Goal: Information Seeking & Learning: Learn about a topic

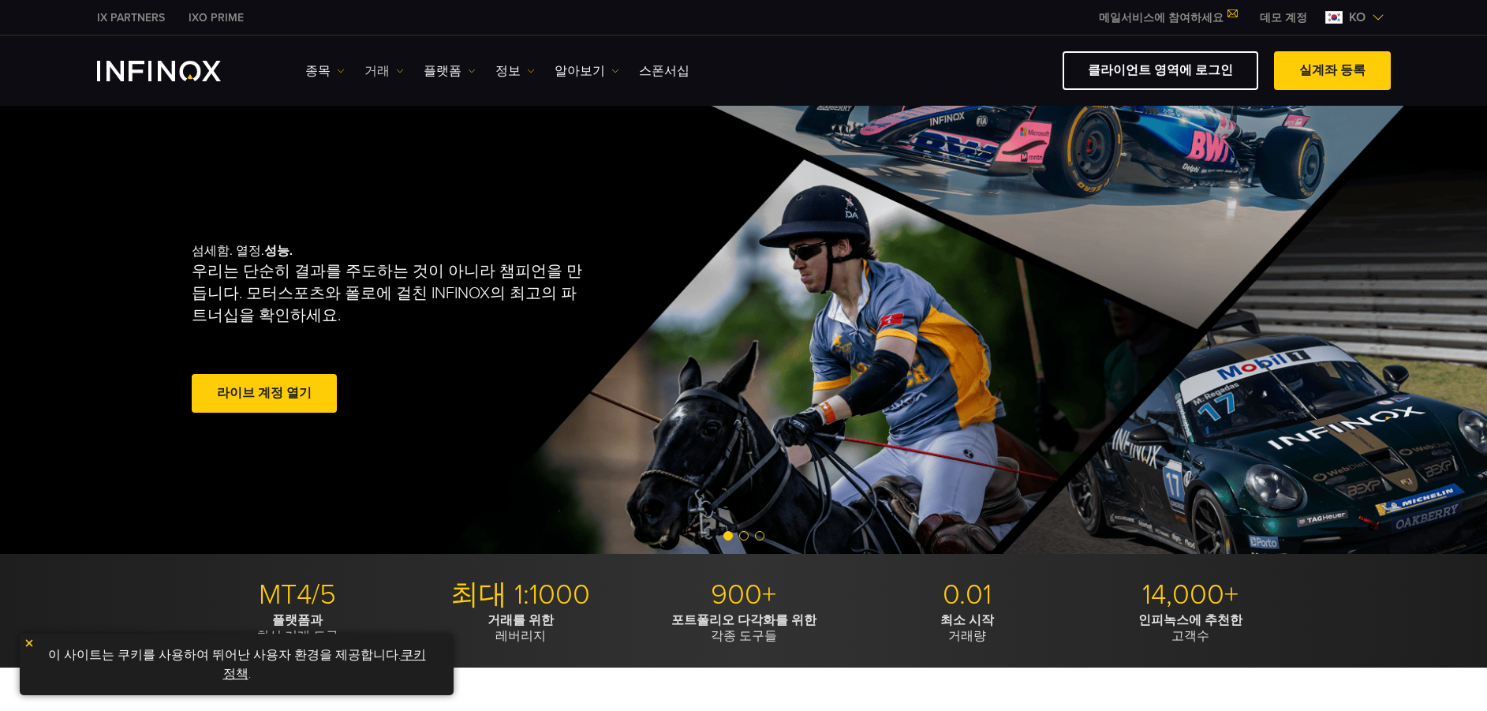
drag, startPoint x: 0, startPoint y: 0, endPoint x: 389, endPoint y: 68, distance: 394.8
click at [389, 68] on link "거래" at bounding box center [383, 71] width 39 height 19
click at [391, 150] on link "시장 시간" at bounding box center [406, 155] width 85 height 34
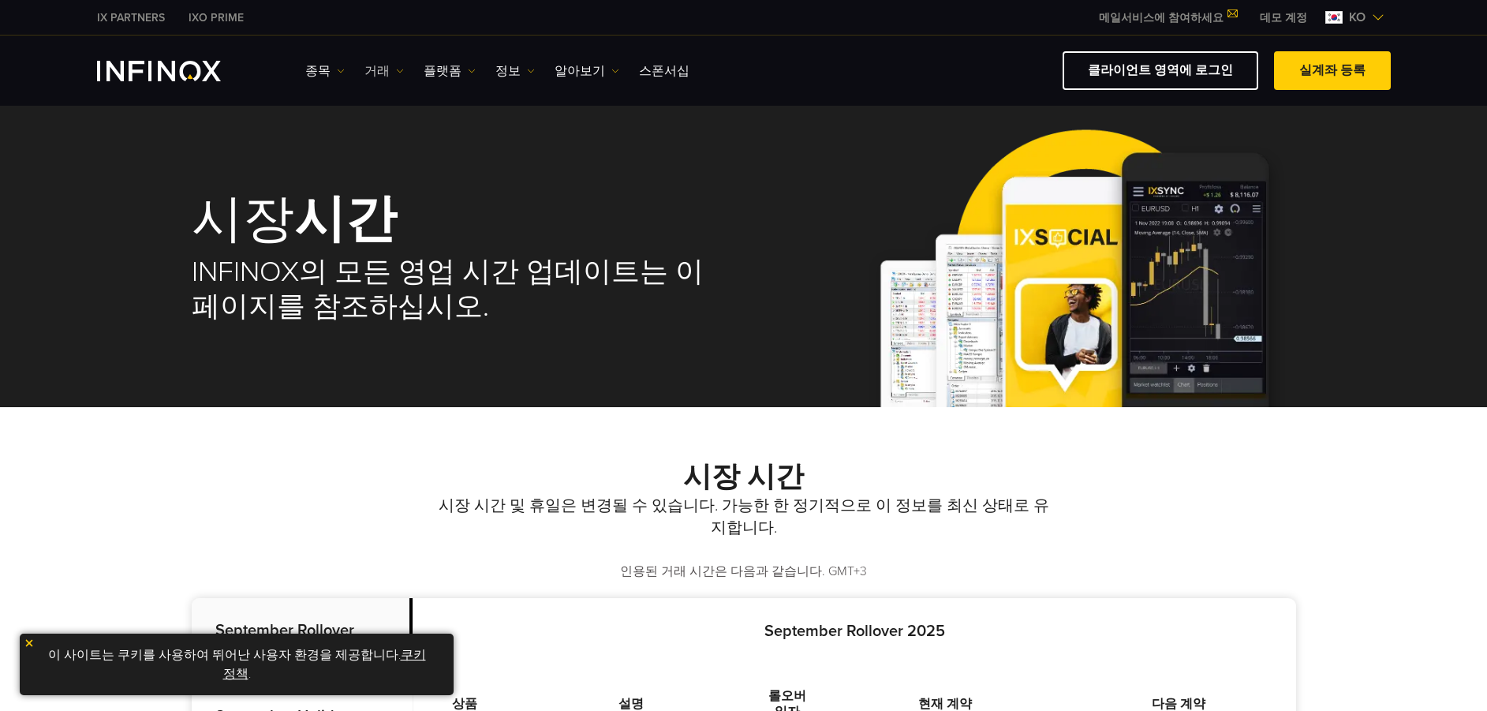
click at [384, 72] on link "거래" at bounding box center [383, 71] width 39 height 19
click at [312, 69] on link "종목" at bounding box center [324, 71] width 39 height 19
click at [331, 115] on link "종목" at bounding box center [347, 121] width 85 height 34
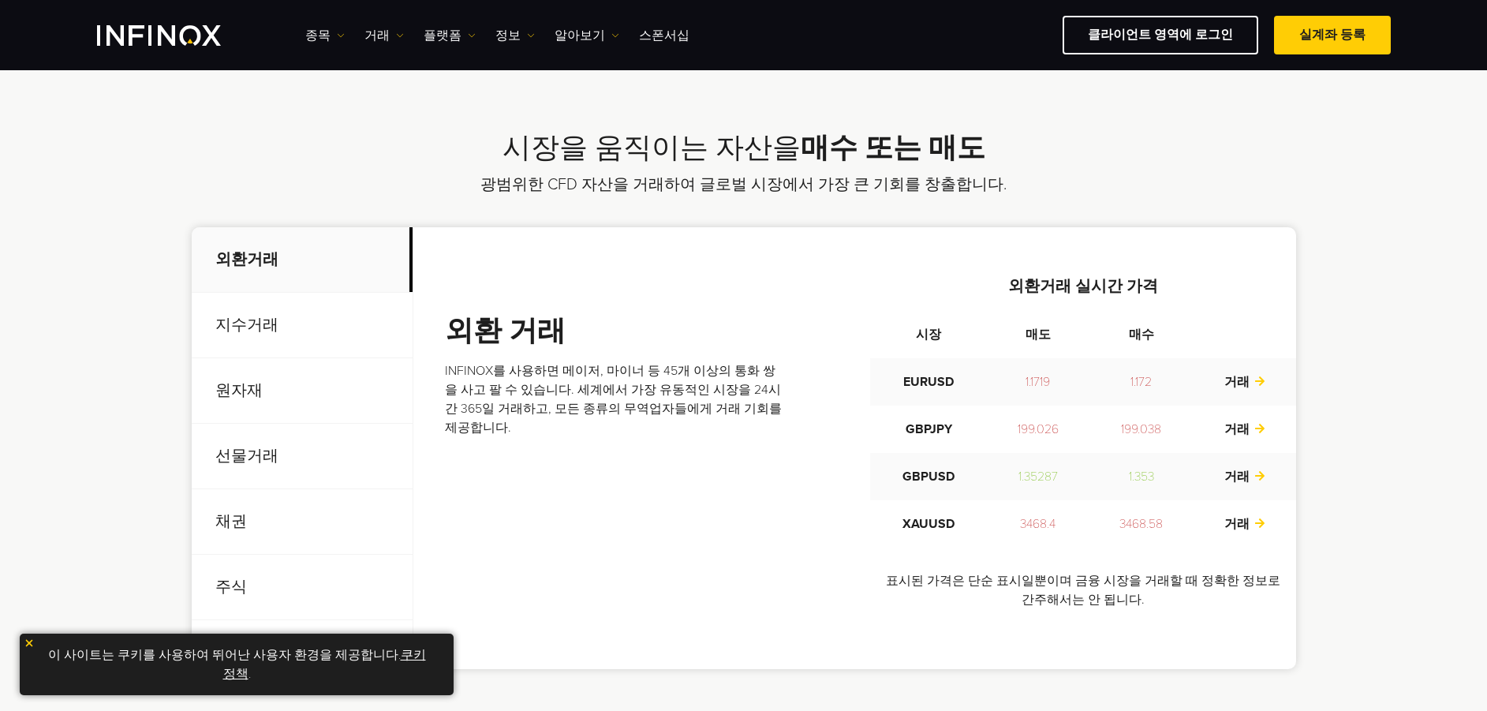
scroll to position [473, 0]
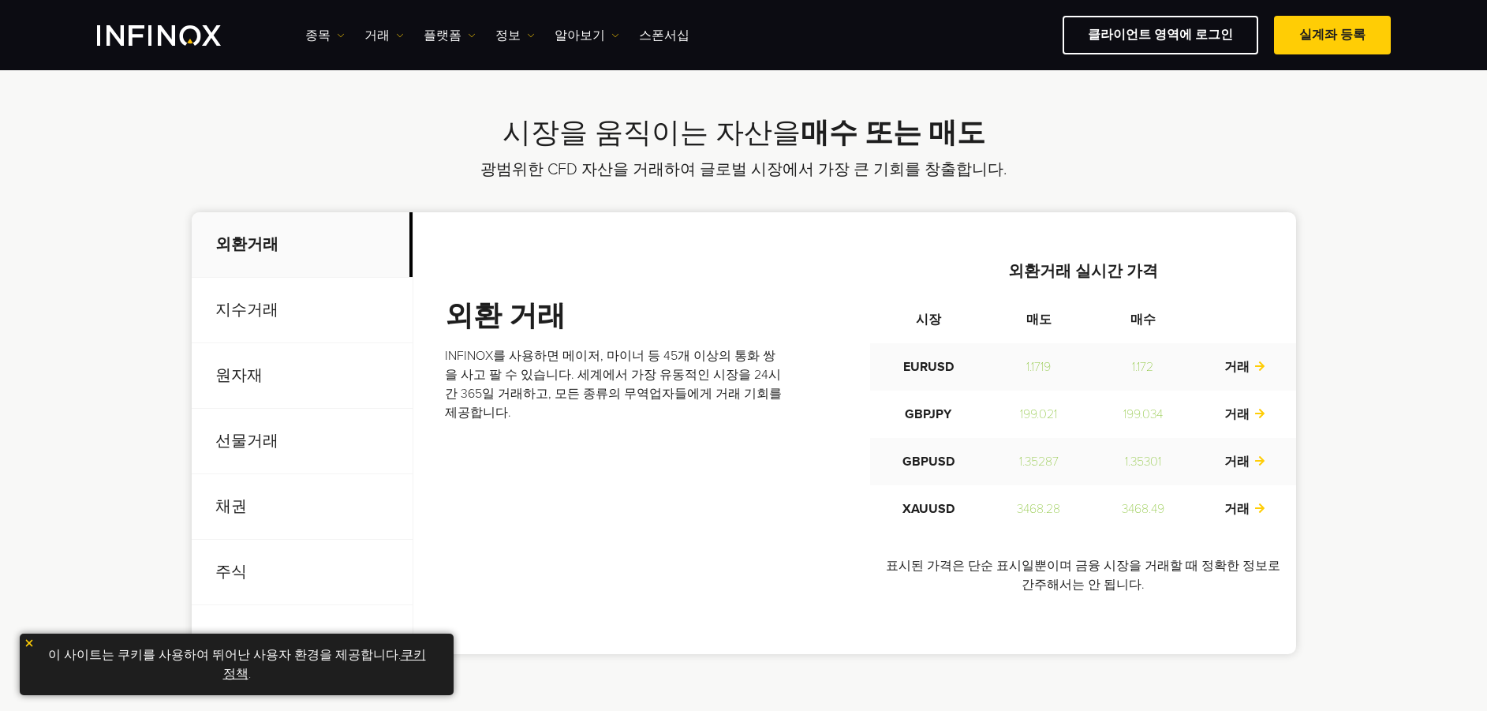
click at [1356, 368] on div "시장을 움직이는 자산을 매수 또는 매도 광범위한 CFD 자산을 거래하여 글로벌 시장에서 가장 큰 기회를 창출합니다. 외환거래 지수거래 원자재 …" at bounding box center [743, 385] width 1487 height 664
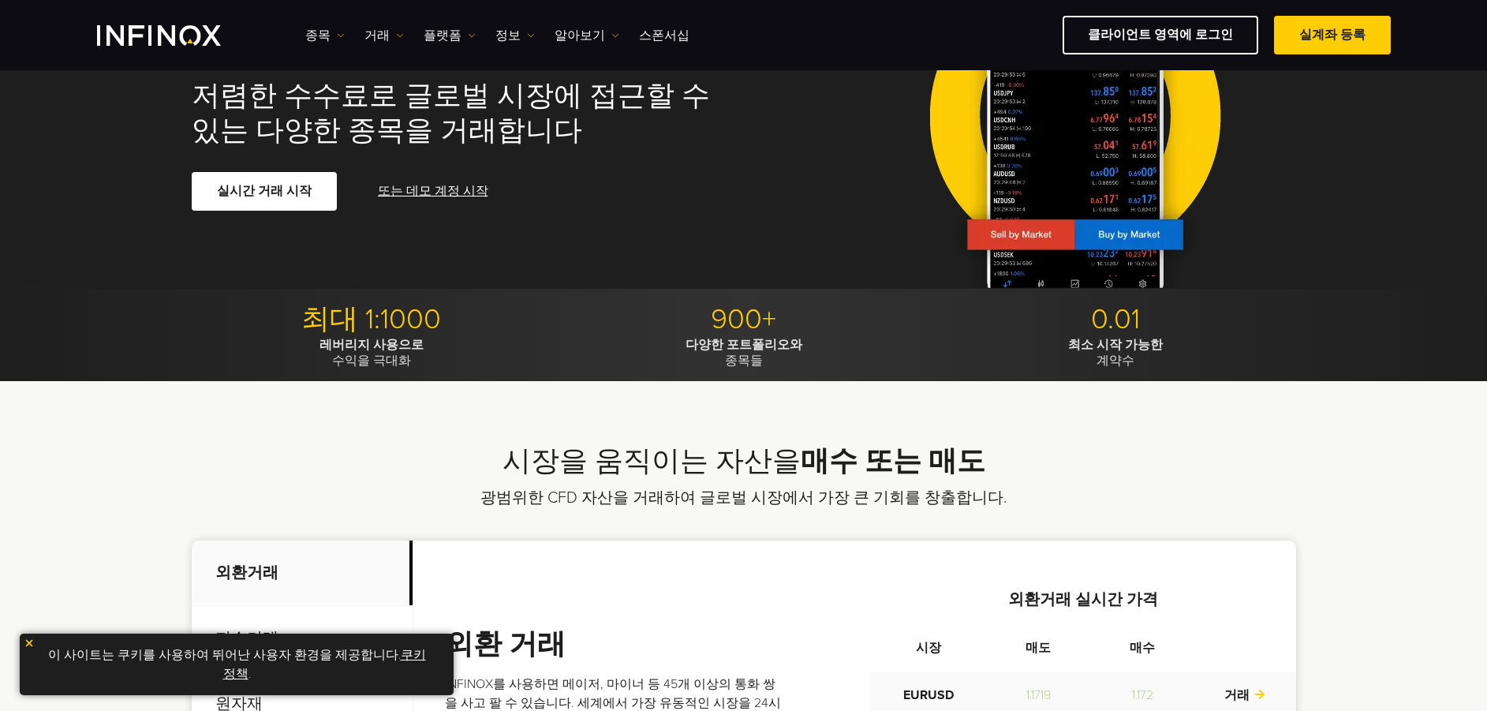
scroll to position [0, 0]
